Goal: Task Accomplishment & Management: Use online tool/utility

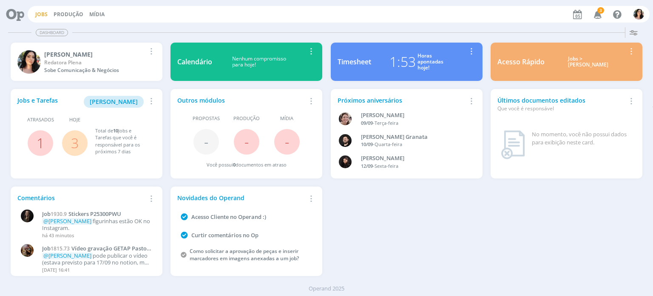
click at [43, 13] on link "Jobs" at bounding box center [41, 14] width 12 height 7
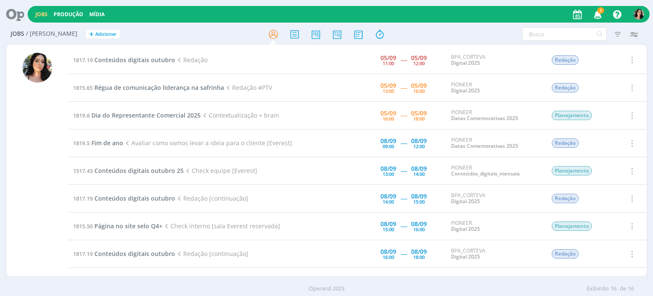
click at [171, 51] on td "1817.19 Conteúdos digitais outubro Redação" at bounding box center [189, 60] width 242 height 28
click at [154, 57] on span "Conteúdos digitais outubro" at bounding box center [134, 60] width 81 height 8
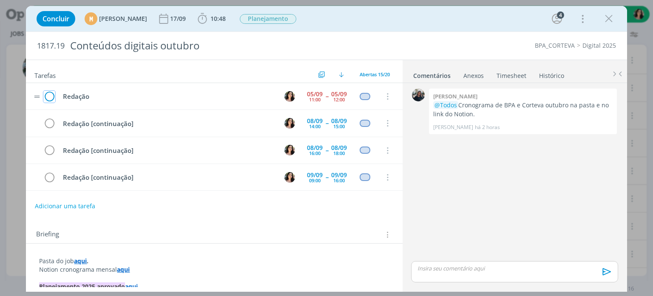
click at [51, 96] on icon "dialog" at bounding box center [49, 96] width 12 height 13
drag, startPoint x: 609, startPoint y: 22, endPoint x: 603, endPoint y: 26, distance: 7.1
click at [603, 26] on div "dialog" at bounding box center [608, 18] width 15 height 15
click at [609, 19] on icon "dialog" at bounding box center [609, 18] width 13 height 13
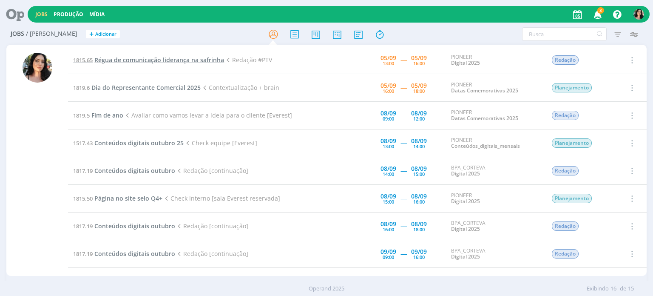
click at [191, 61] on span "Régua de comunicação liderança na safrinha" at bounding box center [159, 60] width 130 height 8
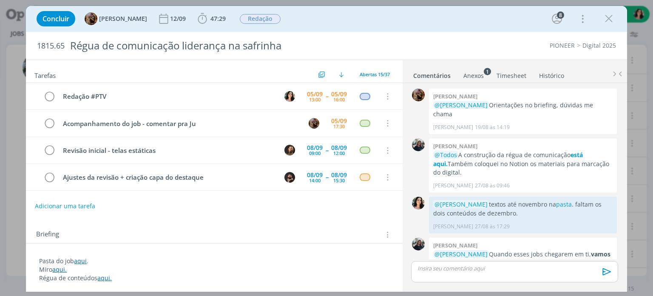
scroll to position [898, 0]
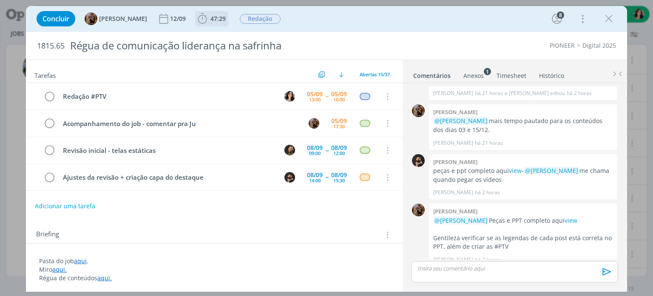
click at [226, 13] on span "47:29" at bounding box center [211, 18] width 31 height 13
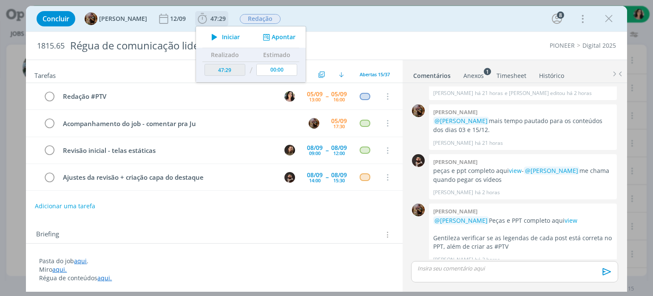
click at [222, 40] on icon "dialog" at bounding box center [214, 36] width 15 height 11
click at [347, 19] on div "Concluir [PERSON_NAME] 12/09 47:29 Parar Apontar Data * [DATE] Horas * 00:00 Ta…" at bounding box center [326, 19] width 588 height 20
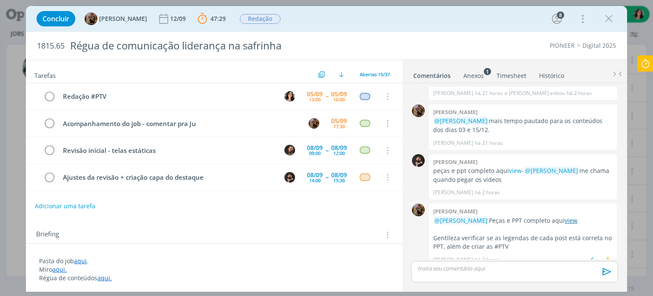
click at [565, 216] on link "view" at bounding box center [571, 220] width 13 height 8
click at [293, 233] on div "Briefing Briefings Predefinidos Versões do Briefing Ver Briefing do Projeto" at bounding box center [215, 234] width 358 height 11
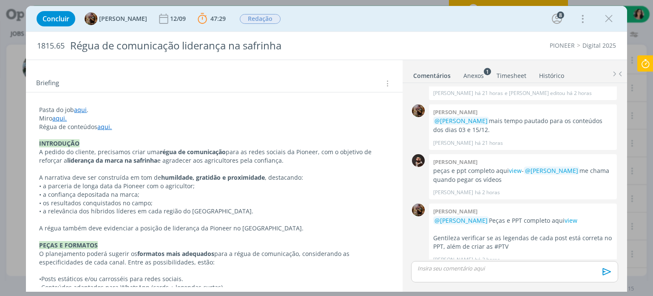
scroll to position [153, 0]
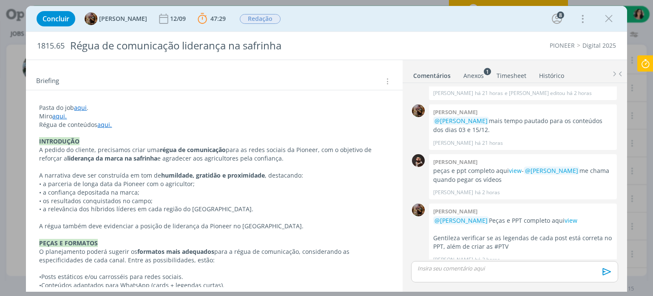
click at [80, 103] on link "aqui" at bounding box center [80, 107] width 13 height 8
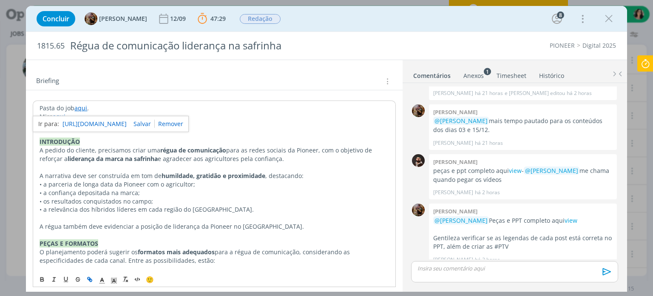
click at [102, 124] on link "[URL][DOMAIN_NAME]" at bounding box center [95, 123] width 64 height 11
